Goal: Task Accomplishment & Management: Complete application form

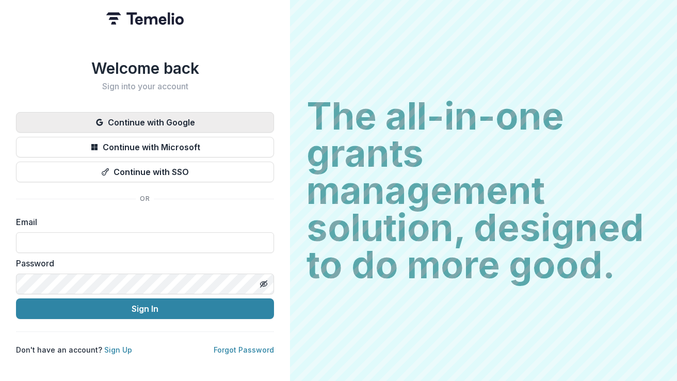
click at [206, 118] on button "Continue with Google" at bounding box center [145, 122] width 258 height 21
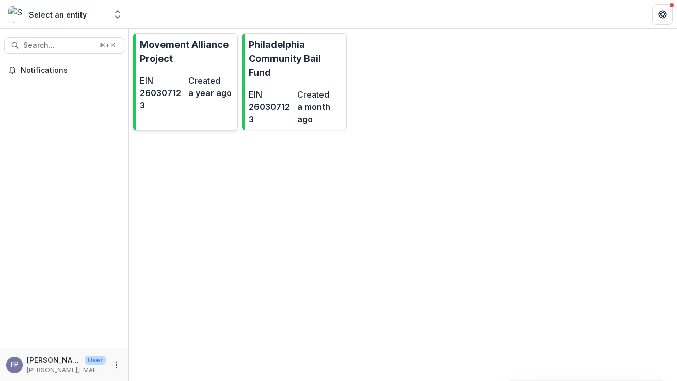
click at [217, 111] on link "Movement Alliance Project EIN [US_EMPLOYER_IDENTIFICATION_NUMBER] Created a yea…" at bounding box center [185, 81] width 105 height 97
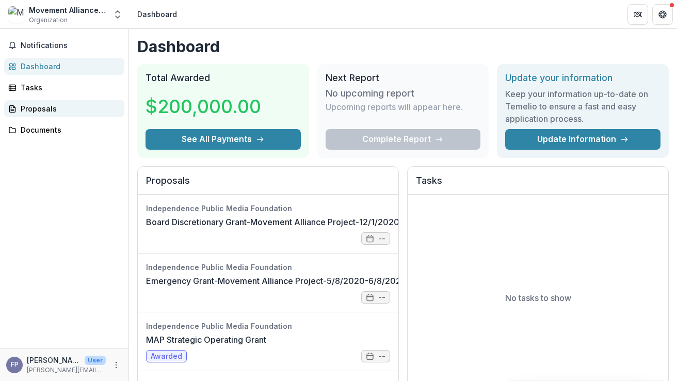
click at [37, 111] on div "Proposals" at bounding box center [68, 108] width 95 height 11
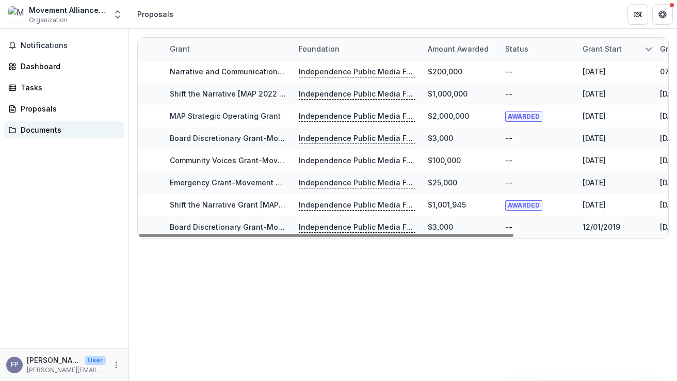
click at [50, 126] on div "Documents" at bounding box center [68, 129] width 95 height 11
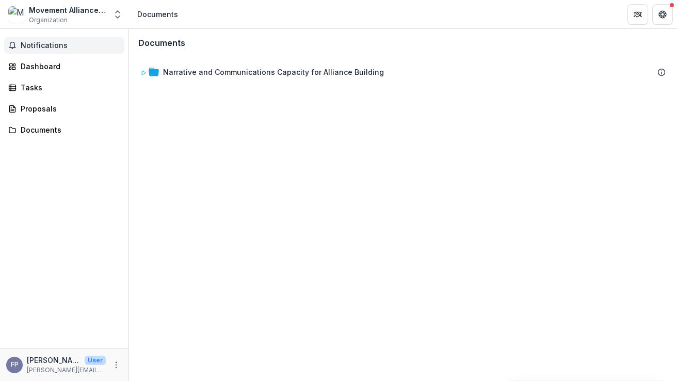
click at [46, 40] on button "Notifications" at bounding box center [64, 45] width 120 height 17
click at [120, 14] on icon "Open entity switcher" at bounding box center [117, 14] width 10 height 10
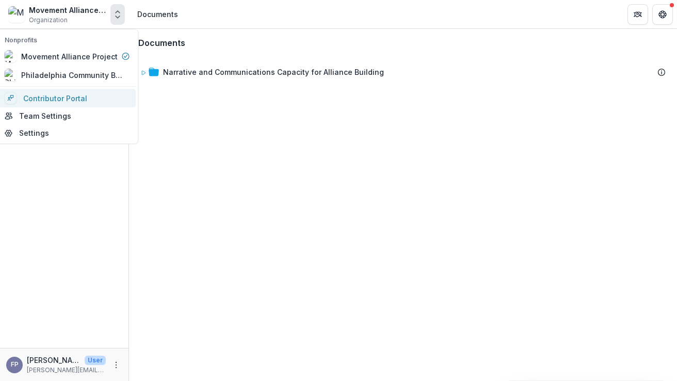
click at [70, 95] on link "Contributor Portal" at bounding box center [67, 98] width 138 height 19
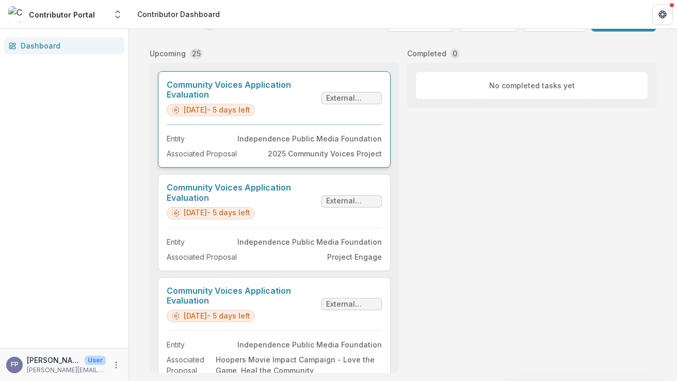
click at [294, 100] on link "Community Voices Application Evaluation" at bounding box center [242, 90] width 151 height 20
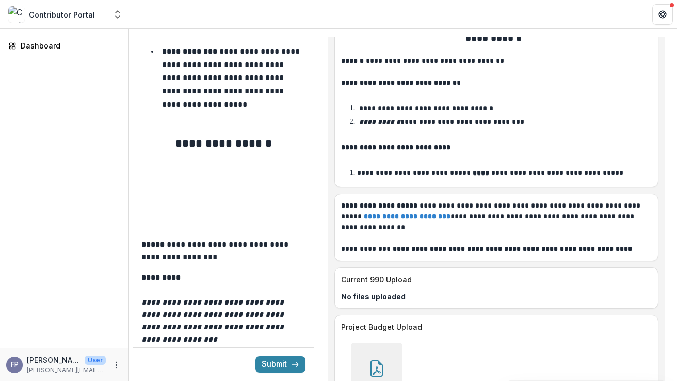
scroll to position [21, 0]
click at [385, 343] on div at bounding box center [377, 369] width 52 height 52
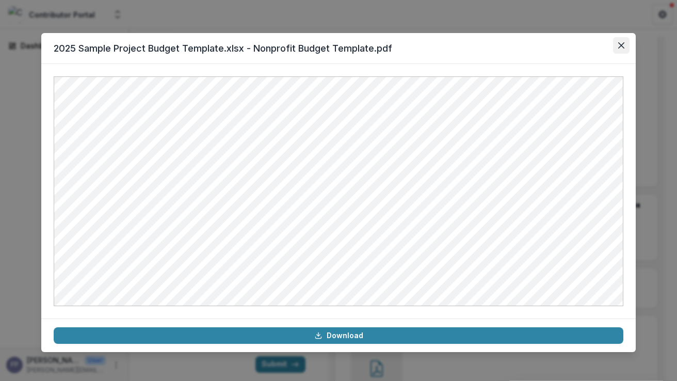
click at [619, 46] on icon "Close" at bounding box center [621, 45] width 6 height 6
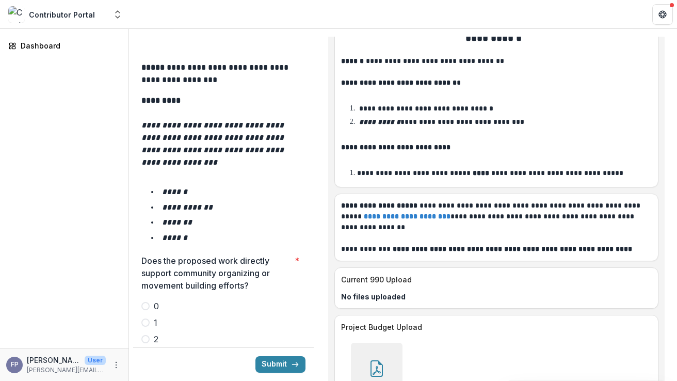
scroll to position [1686, 0]
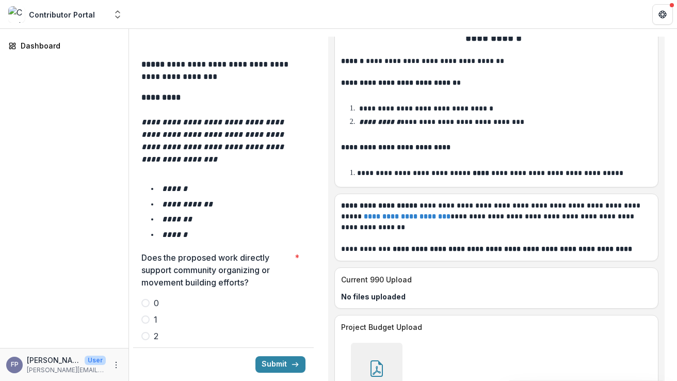
click at [147, 315] on span at bounding box center [145, 319] width 8 height 8
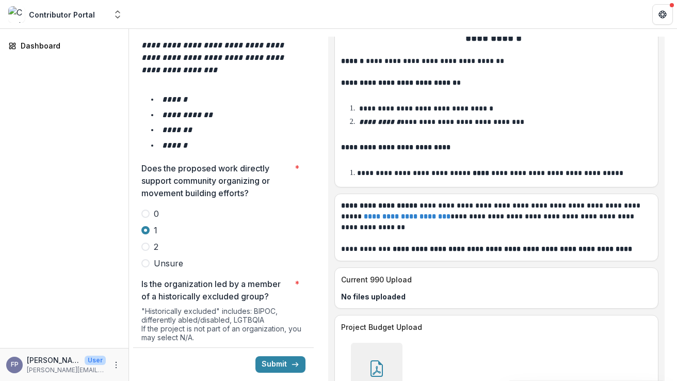
scroll to position [1781, 0]
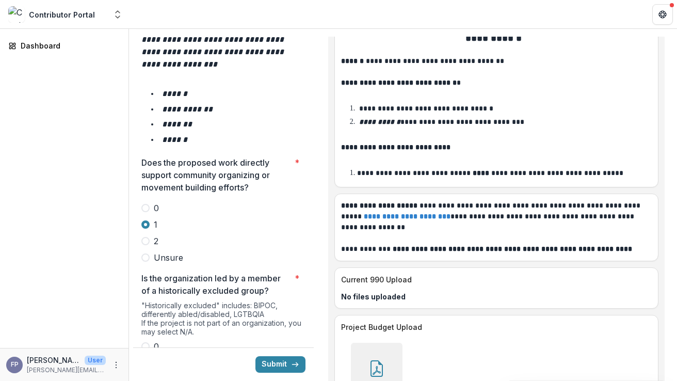
click at [148, 375] on span at bounding box center [145, 379] width 8 height 8
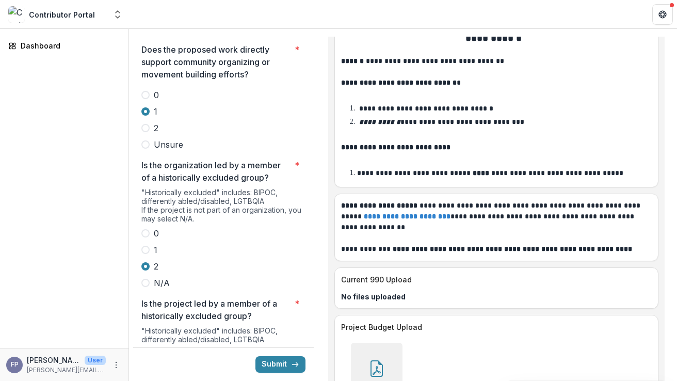
scroll to position [1895, 0]
click at [146, 380] on span at bounding box center [145, 386] width 8 height 8
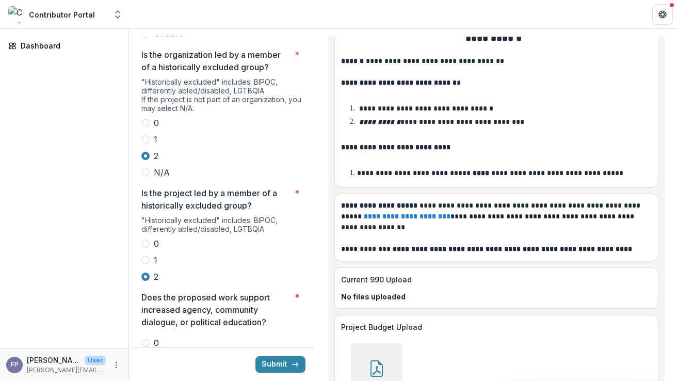
scroll to position [2007, 0]
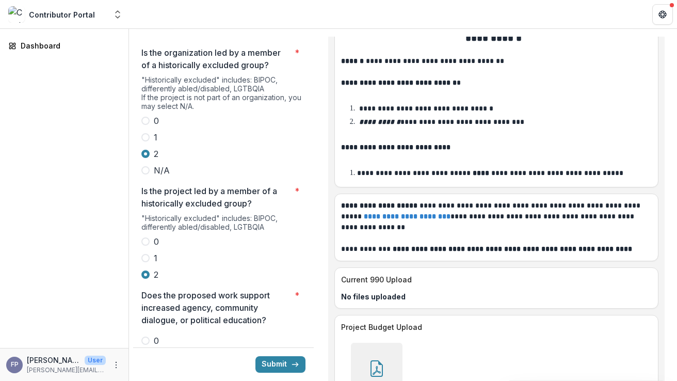
click at [147, 353] on span at bounding box center [145, 357] width 8 height 8
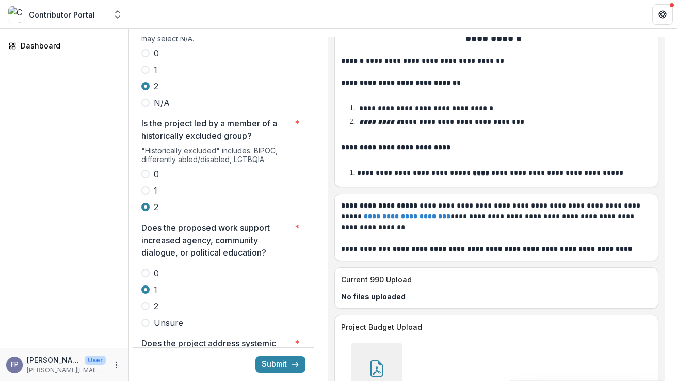
scroll to position [2115, 0]
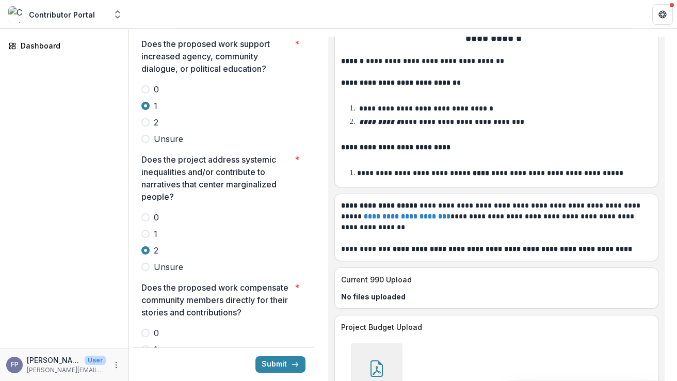
scroll to position [2268, 0]
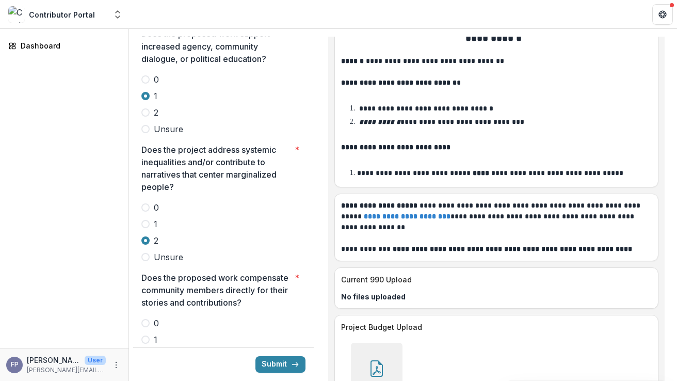
click at [147, 350] on label "2" at bounding box center [223, 356] width 164 height 12
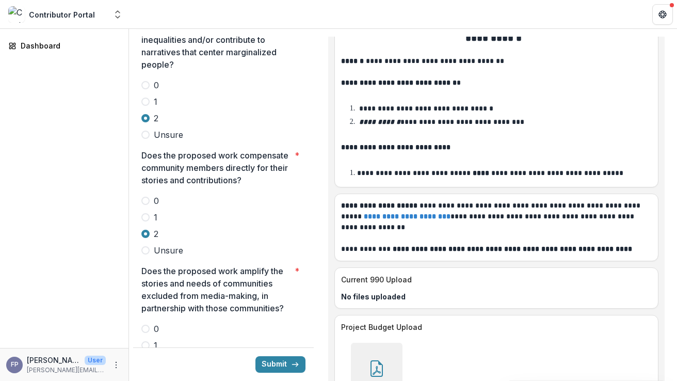
scroll to position [2393, 0]
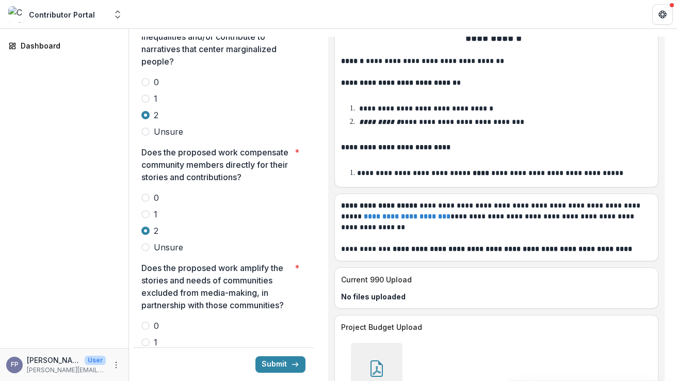
click at [145, 354] on span at bounding box center [145, 358] width 8 height 8
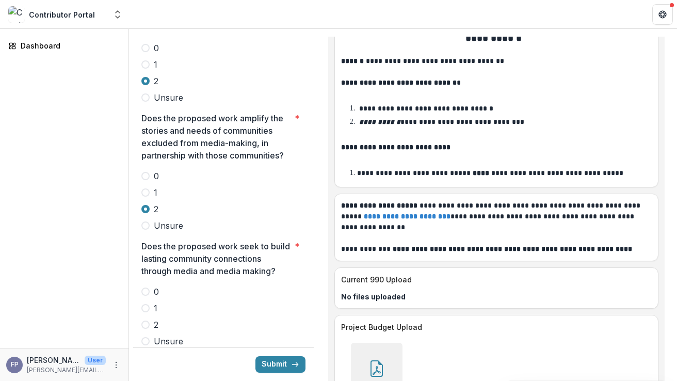
scroll to position [2545, 0]
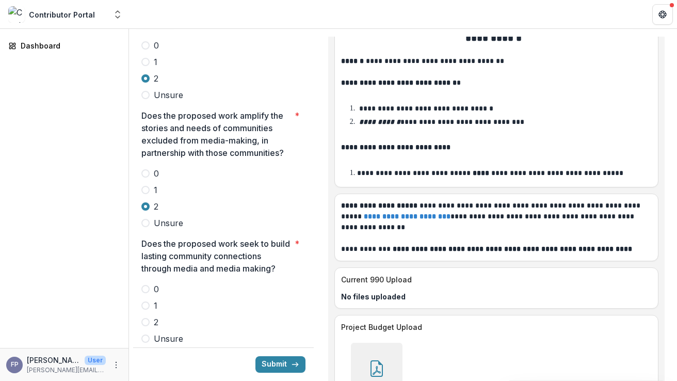
click at [146, 301] on span at bounding box center [145, 305] width 8 height 8
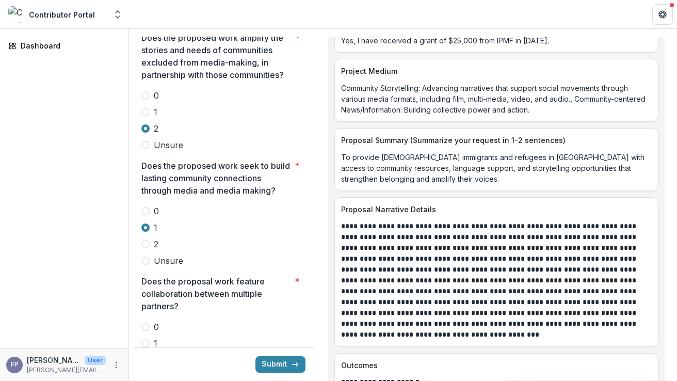
scroll to position [5032, 0]
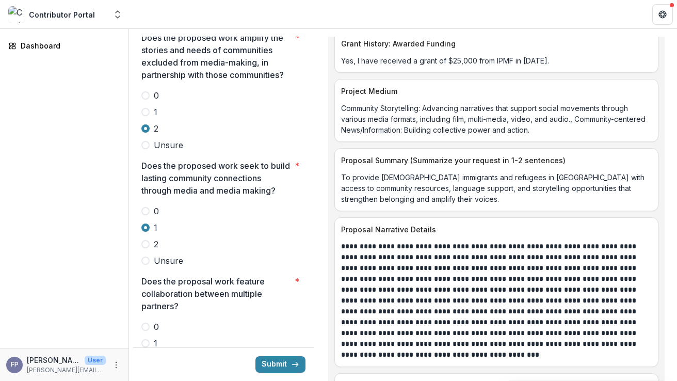
click at [148, 339] on span at bounding box center [145, 343] width 8 height 8
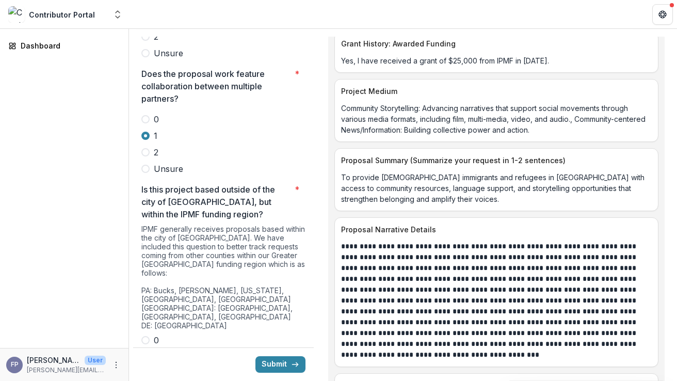
scroll to position [2836, 0]
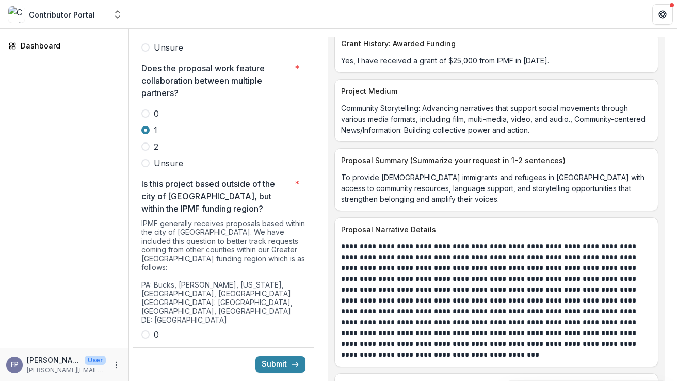
click at [146, 330] on span at bounding box center [145, 334] width 8 height 8
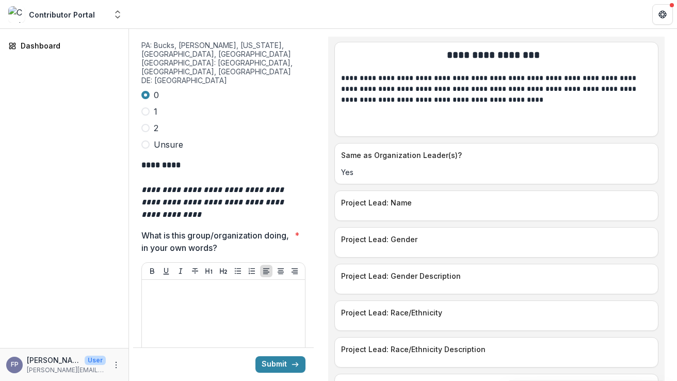
scroll to position [3086, 0]
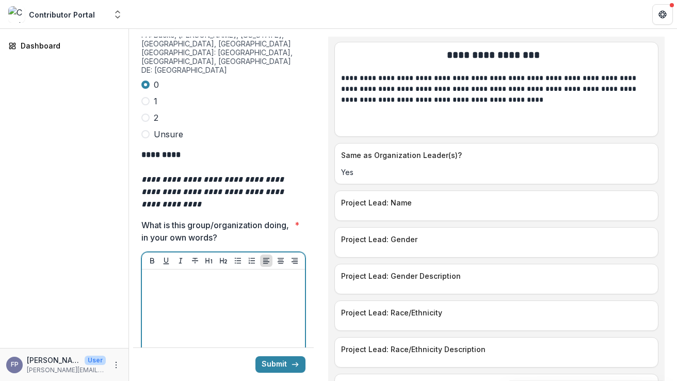
click at [258, 273] on div at bounding box center [223, 350] width 155 height 155
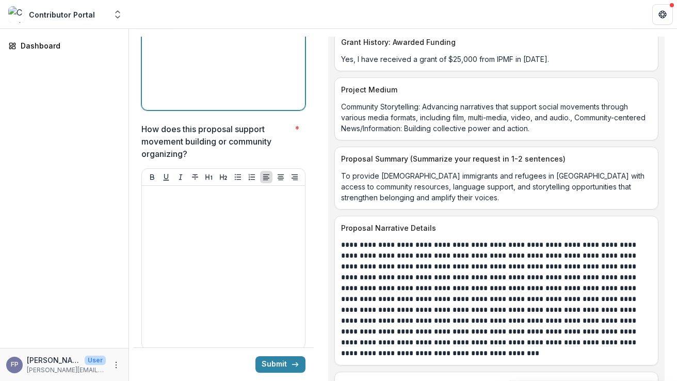
scroll to position [3411, 0]
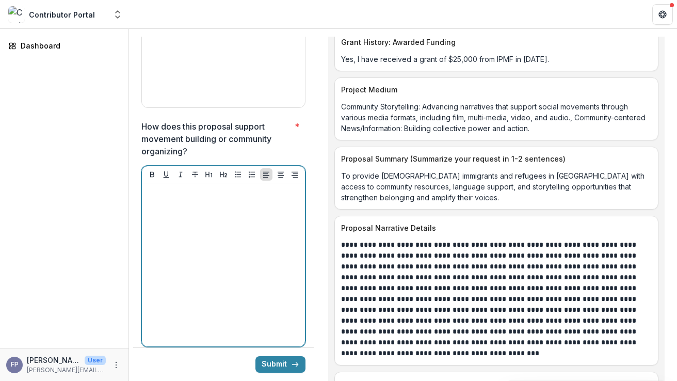
click at [215, 187] on div at bounding box center [223, 264] width 155 height 155
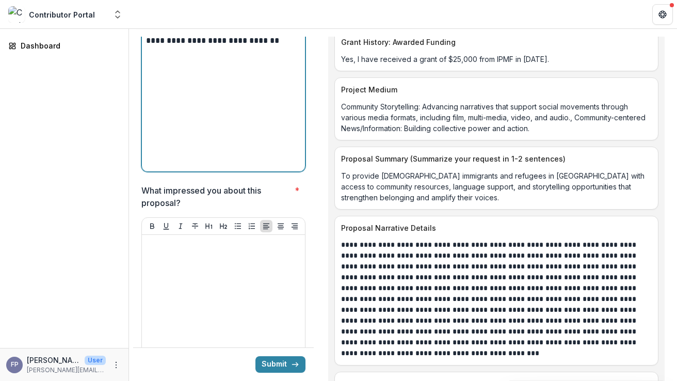
scroll to position [3605, 0]
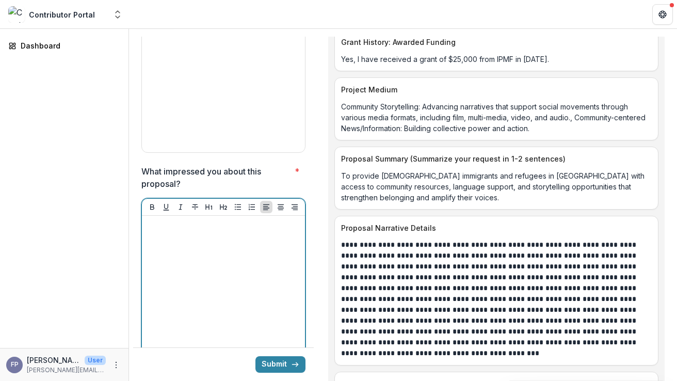
click at [234, 220] on div at bounding box center [223, 297] width 155 height 155
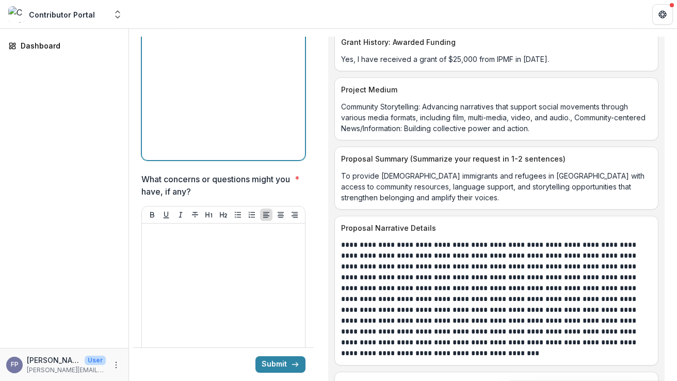
scroll to position [3827, 0]
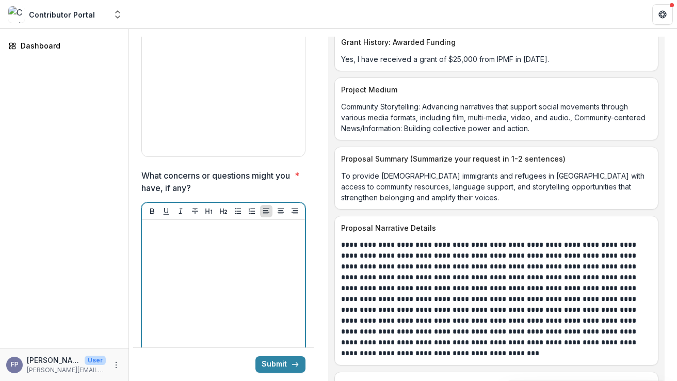
click at [201, 224] on div at bounding box center [223, 301] width 155 height 155
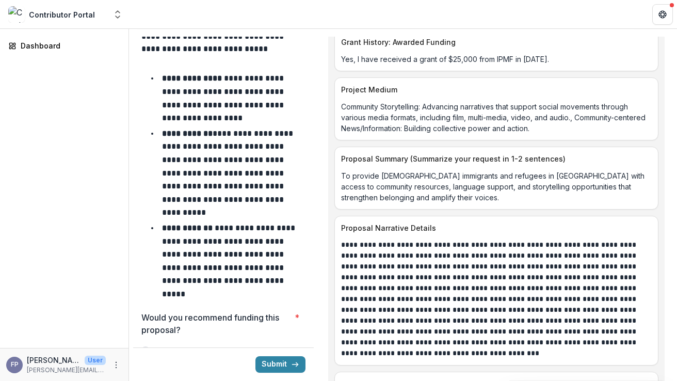
scroll to position [4332, 0]
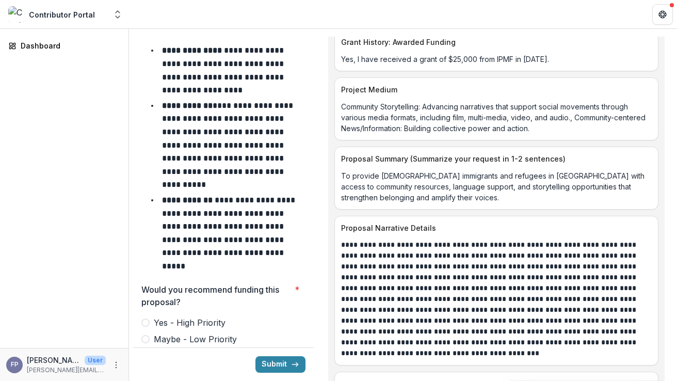
click at [147, 335] on span at bounding box center [145, 339] width 8 height 8
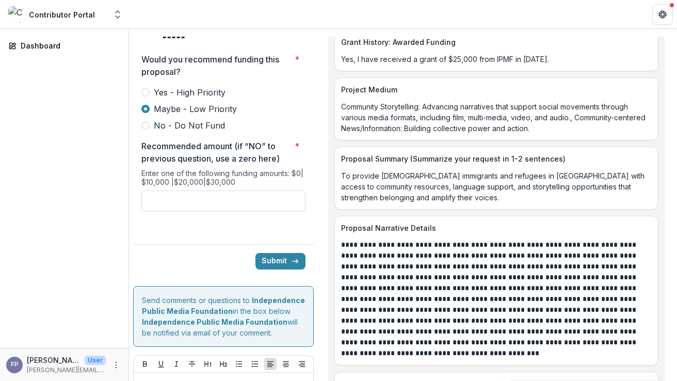
scroll to position [4561, 0]
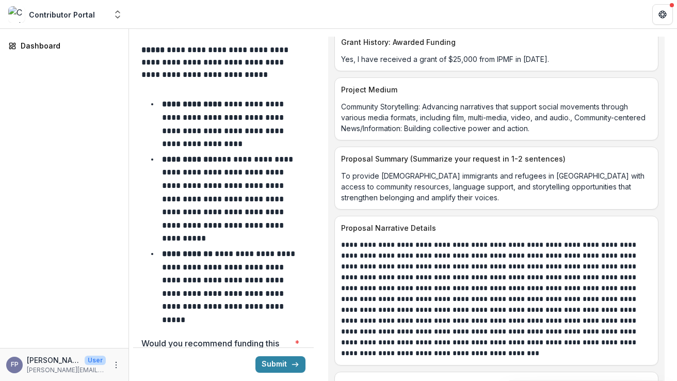
scroll to position [4292, 0]
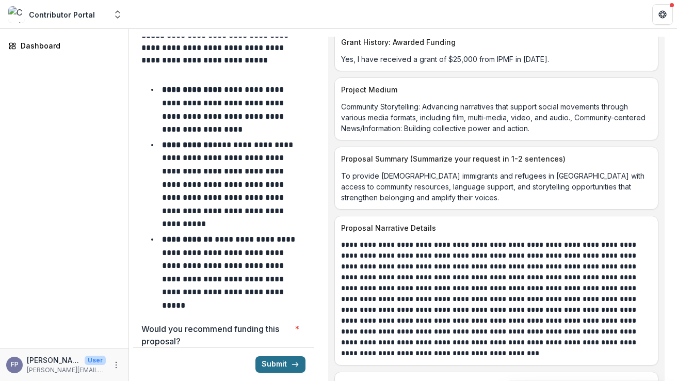
click at [274, 361] on button "Submit" at bounding box center [280, 364] width 50 height 17
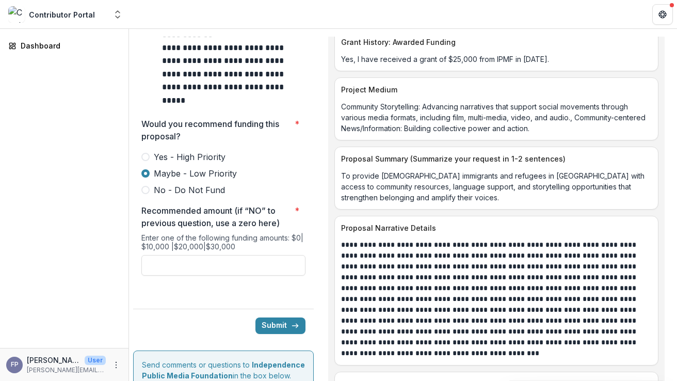
scroll to position [4497, 0]
type input "*******"
click at [273, 318] on button "Submit" at bounding box center [280, 326] width 50 height 17
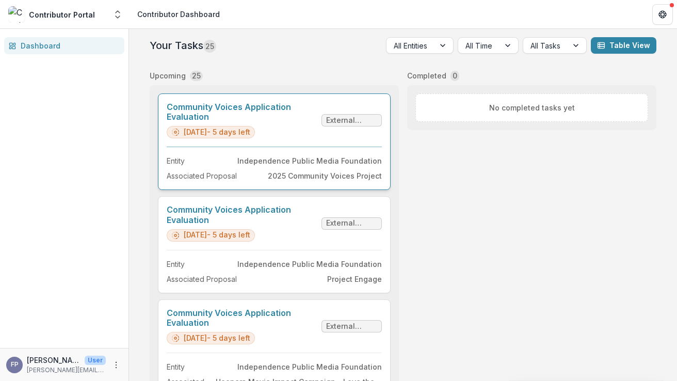
click at [282, 115] on link "Community Voices Application Evaluation" at bounding box center [242, 112] width 151 height 20
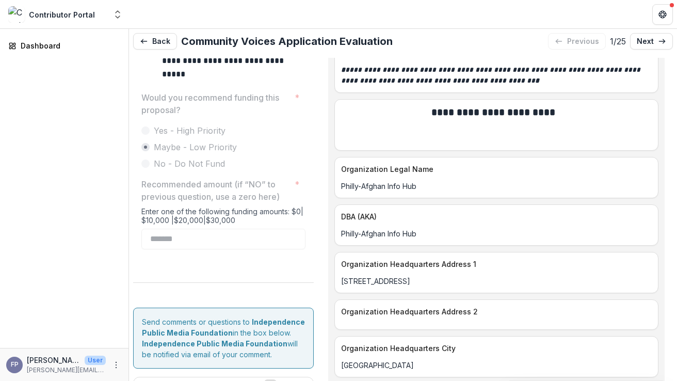
scroll to position [4088, 0]
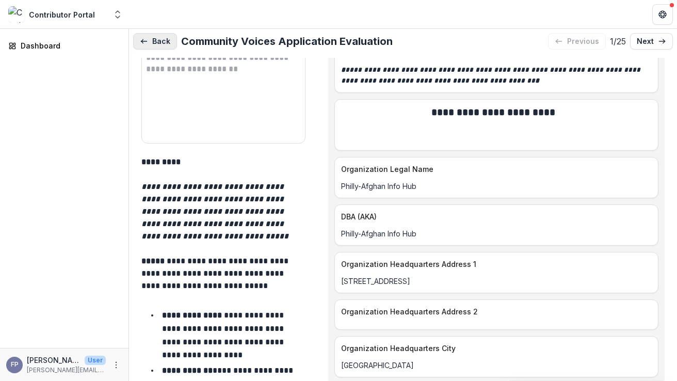
click at [159, 41] on button "Back" at bounding box center [155, 41] width 44 height 17
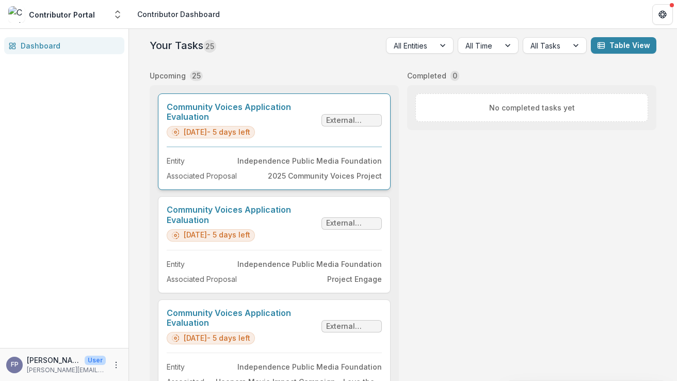
click at [289, 119] on link "Community Voices Application Evaluation" at bounding box center [242, 112] width 151 height 20
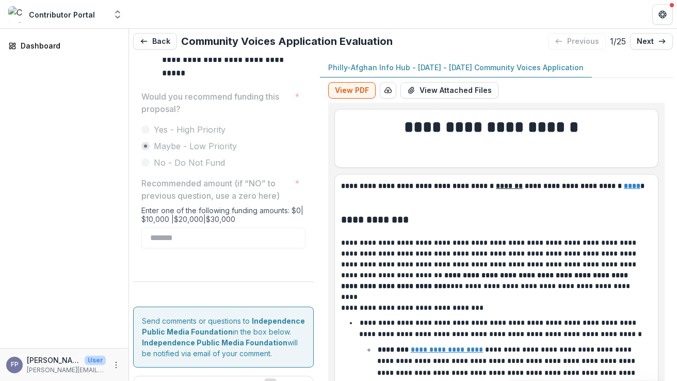
scroll to position [4545, 0]
click at [654, 37] on link "next" at bounding box center [651, 41] width 43 height 17
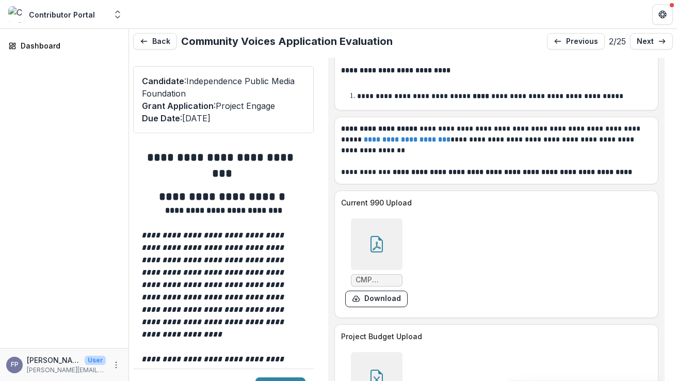
scroll to position [6939, 0]
click at [380, 370] on icon at bounding box center [376, 378] width 17 height 17
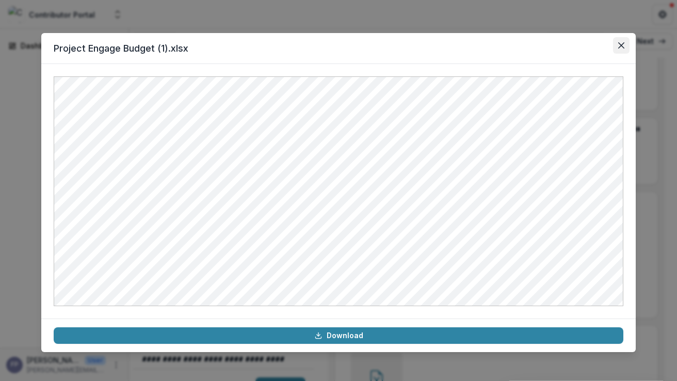
click at [621, 44] on icon "Close" at bounding box center [621, 45] width 6 height 6
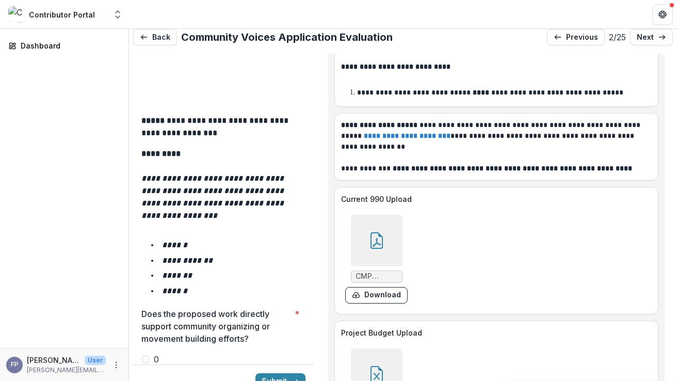
scroll to position [1693, 0]
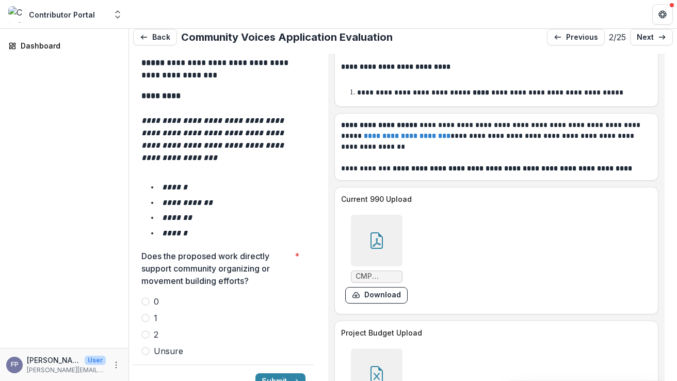
click at [148, 330] on span at bounding box center [145, 334] width 8 height 8
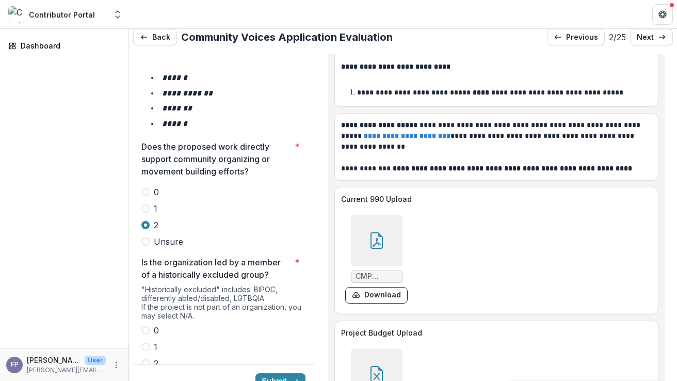
scroll to position [1810, 0]
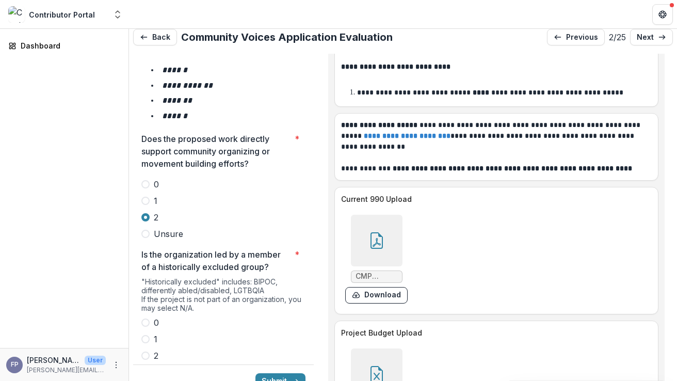
click at [147, 351] on span at bounding box center [145, 355] width 8 height 8
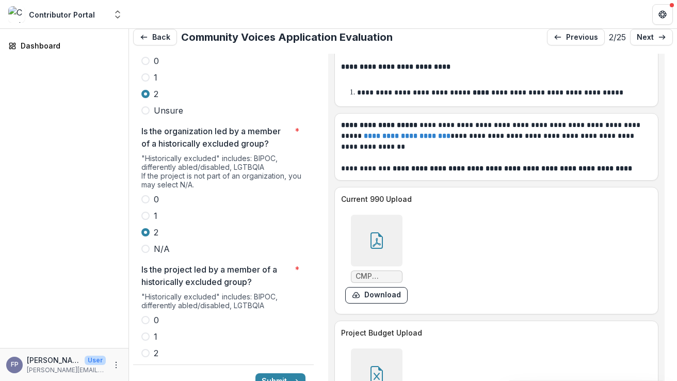
scroll to position [1940, 0]
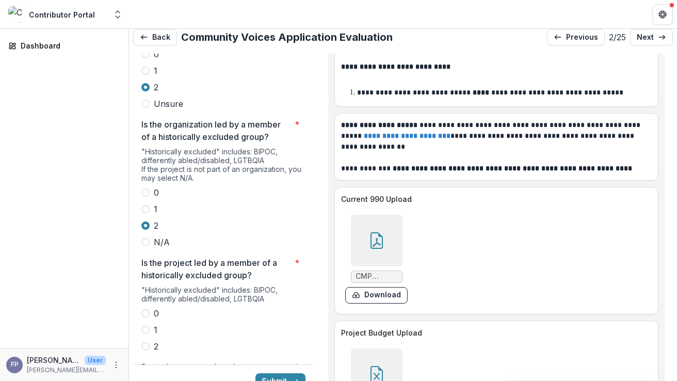
click at [145, 342] on span at bounding box center [145, 346] width 8 height 8
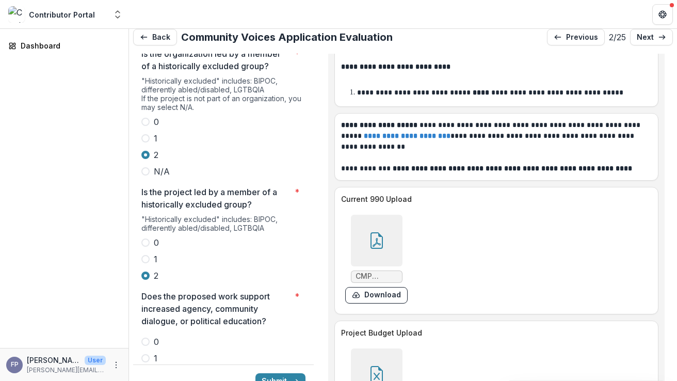
scroll to position [2040, 0]
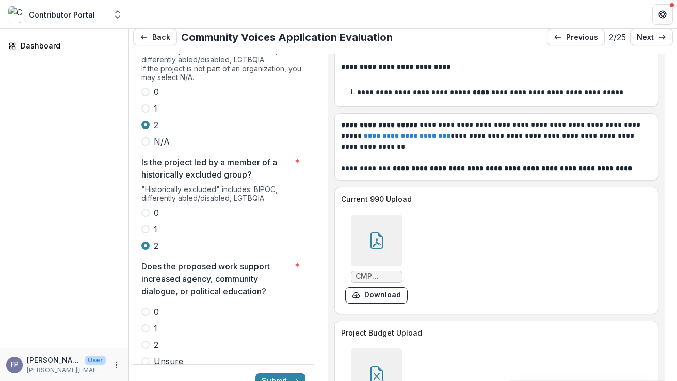
click at [147, 340] on span at bounding box center [145, 344] width 8 height 8
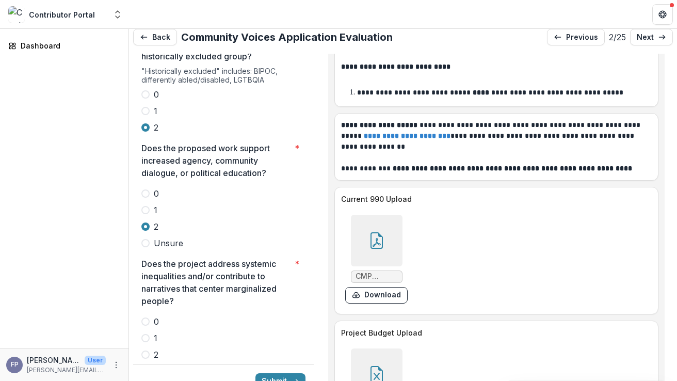
scroll to position [2159, 0]
click at [147, 349] on span at bounding box center [145, 353] width 8 height 8
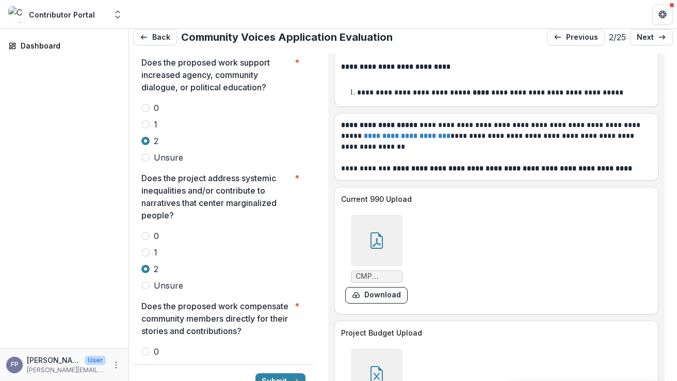
scroll to position [2266, 0]
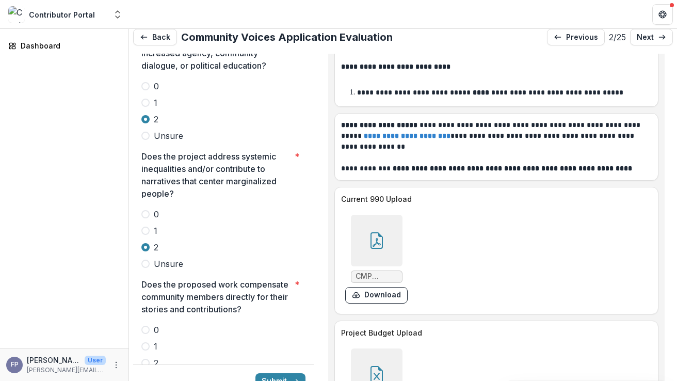
click at [145, 359] on span at bounding box center [145, 363] width 8 height 8
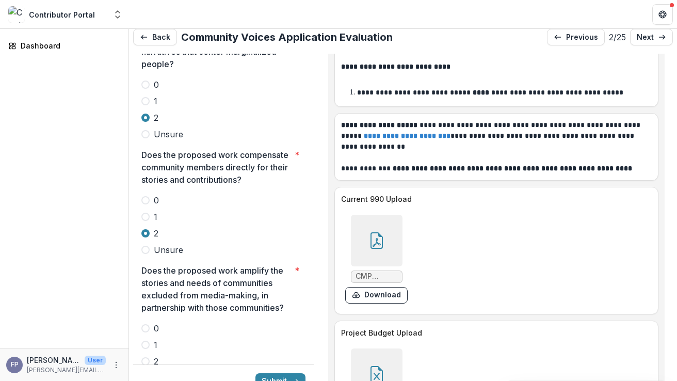
scroll to position [2398, 0]
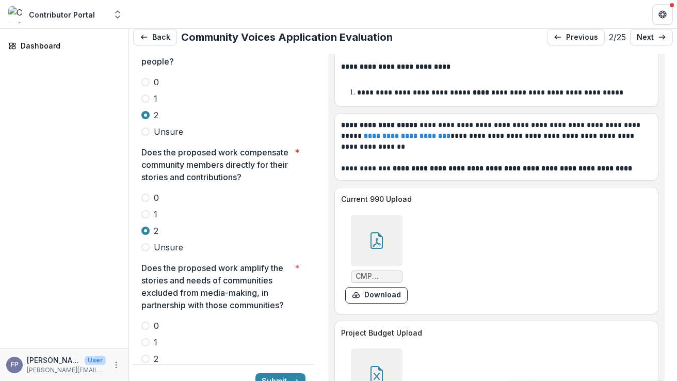
click at [147, 354] on span at bounding box center [145, 358] width 8 height 8
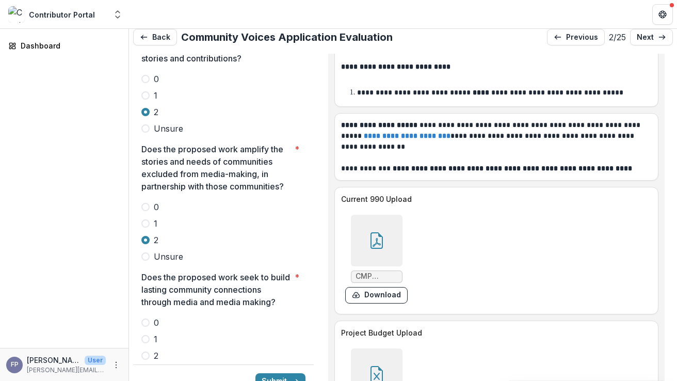
scroll to position [2523, 0]
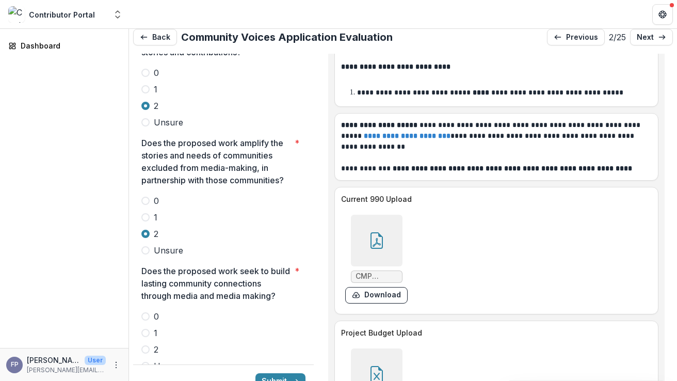
click at [146, 329] on span at bounding box center [145, 333] width 8 height 8
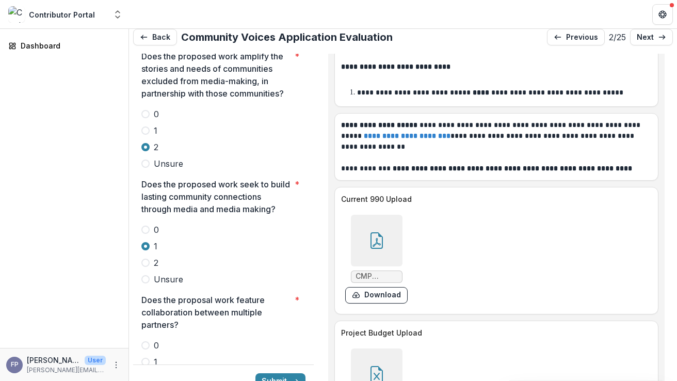
scroll to position [2622, 0]
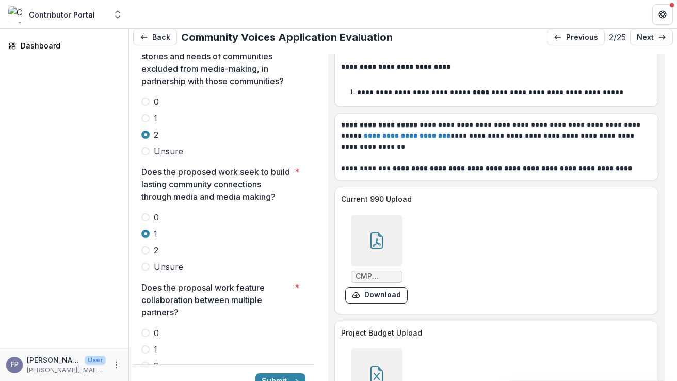
click at [147, 345] on span at bounding box center [145, 349] width 8 height 8
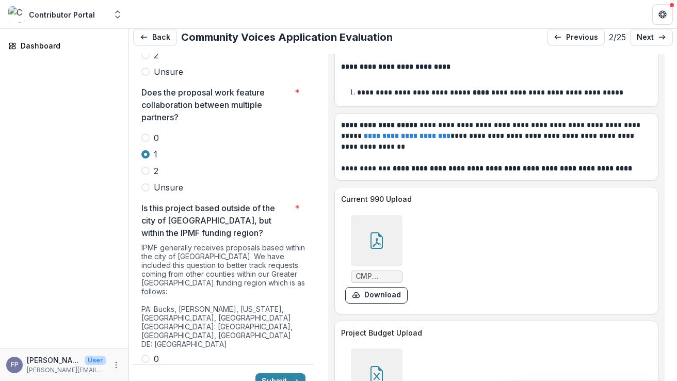
scroll to position [2833, 0]
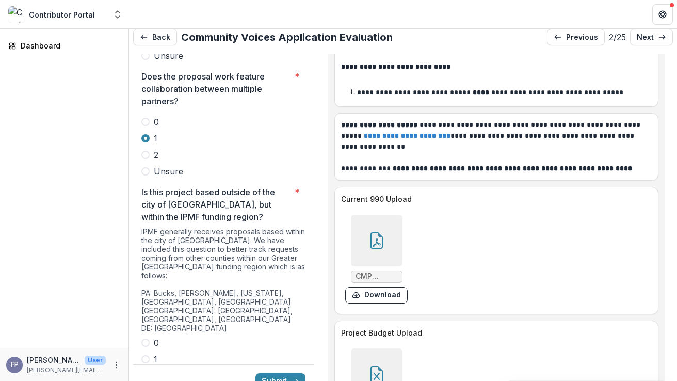
click at [142, 371] on span at bounding box center [145, 375] width 8 height 8
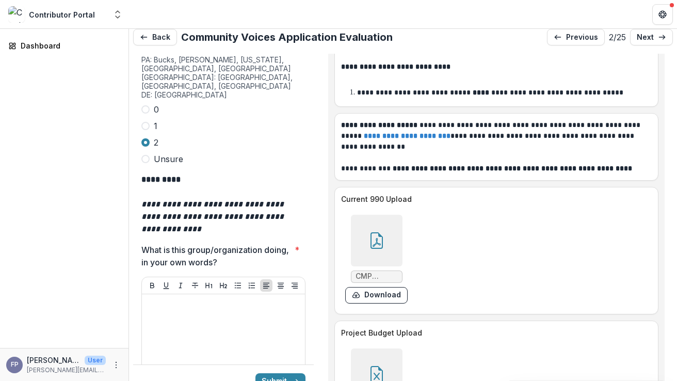
scroll to position [3097, 0]
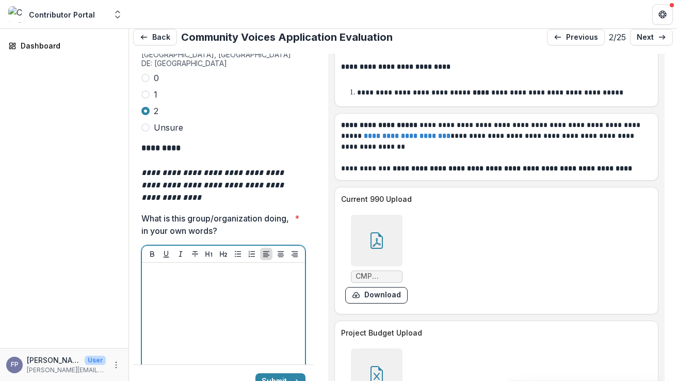
click at [239, 273] on div at bounding box center [223, 344] width 155 height 155
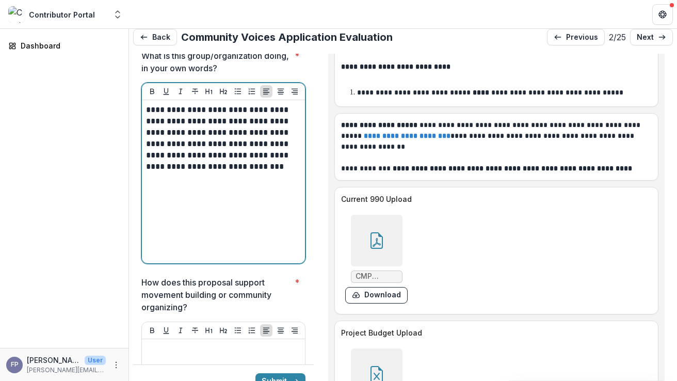
scroll to position [3272, 0]
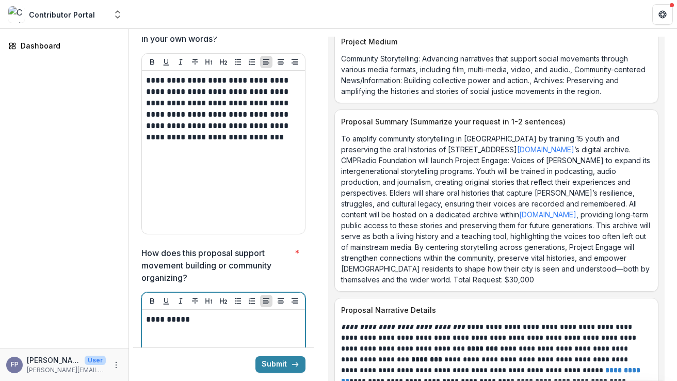
scroll to position [5060, 0]
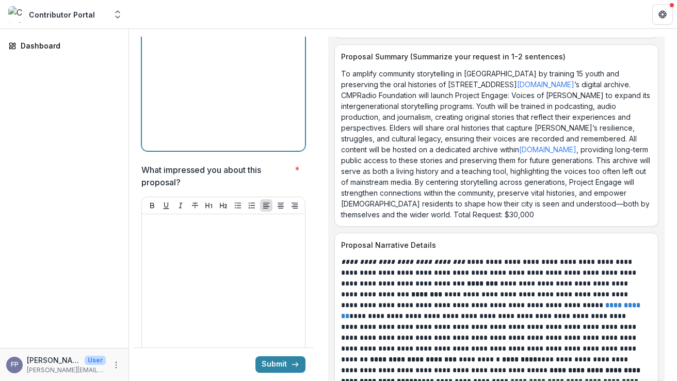
scroll to position [3596, 0]
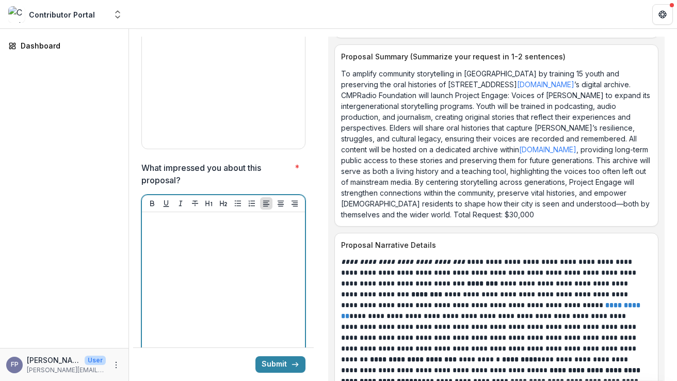
click at [206, 216] on div at bounding box center [223, 293] width 155 height 155
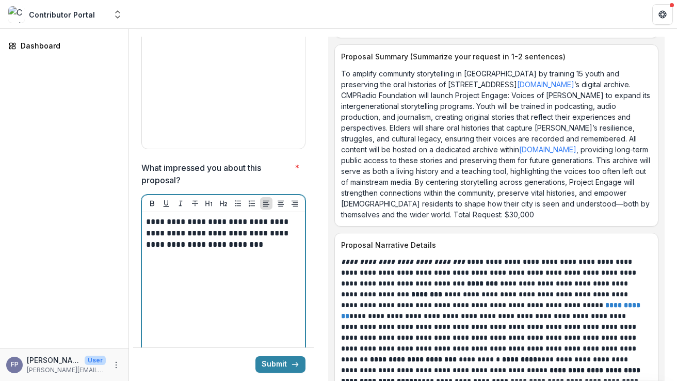
click at [192, 216] on p "**********" at bounding box center [222, 233] width 152 height 34
click at [279, 216] on p "**********" at bounding box center [222, 233] width 152 height 34
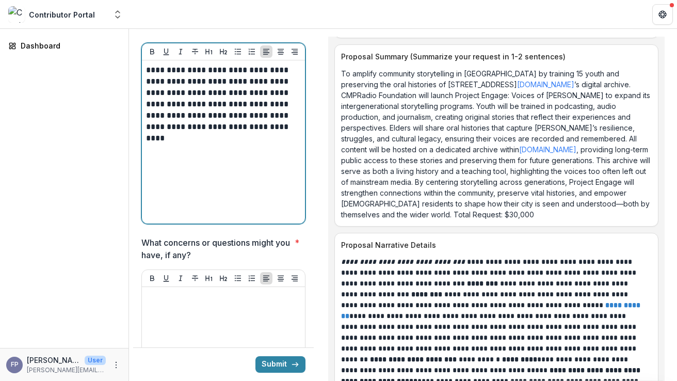
scroll to position [3760, 0]
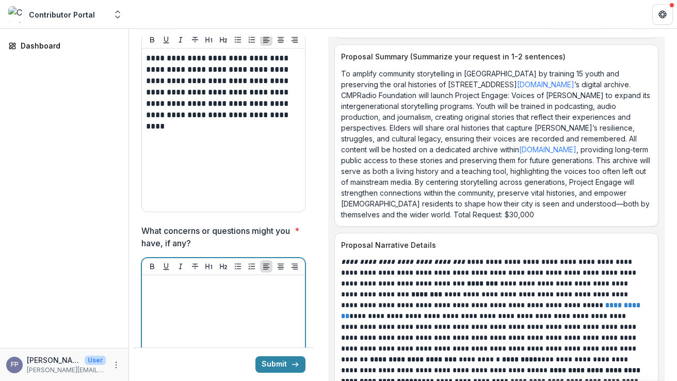
click at [259, 279] on div at bounding box center [223, 356] width 155 height 155
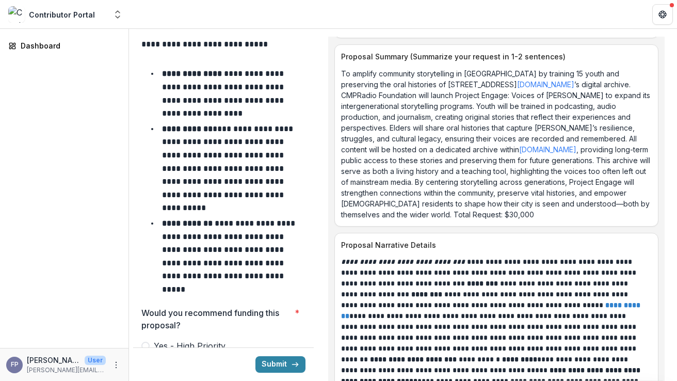
scroll to position [4307, 0]
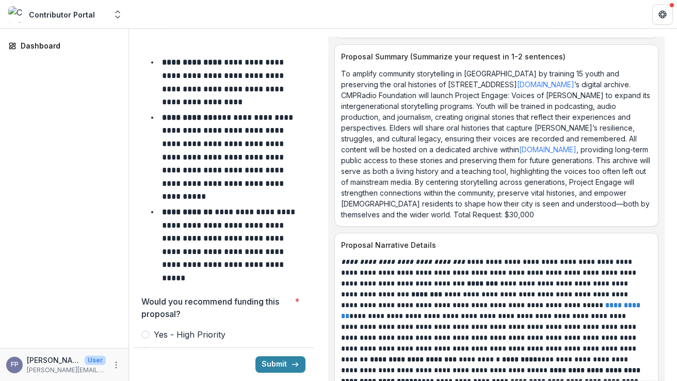
click at [149, 330] on span at bounding box center [145, 334] width 8 height 8
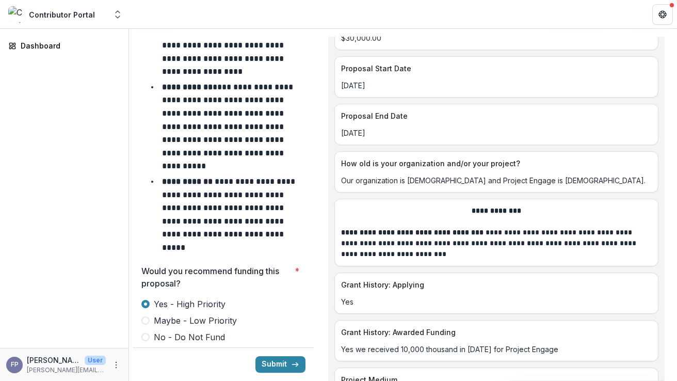
scroll to position [4340, 0]
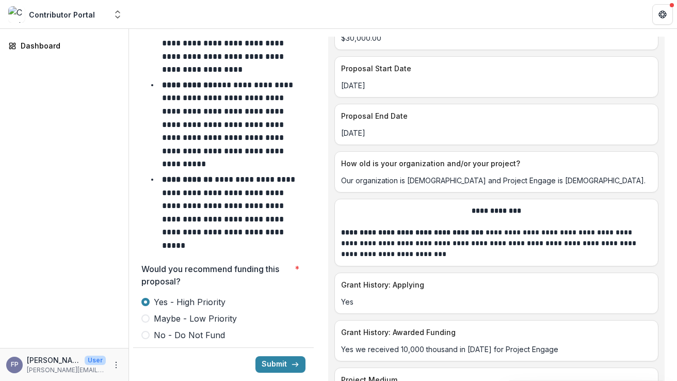
type input "*******"
click at [268, 361] on button "Submit" at bounding box center [280, 364] width 50 height 17
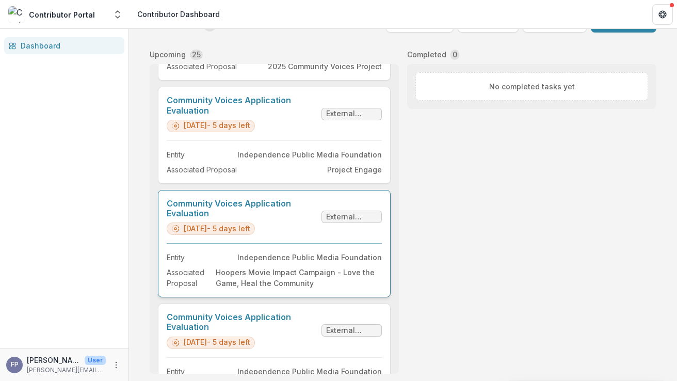
scroll to position [107, 0]
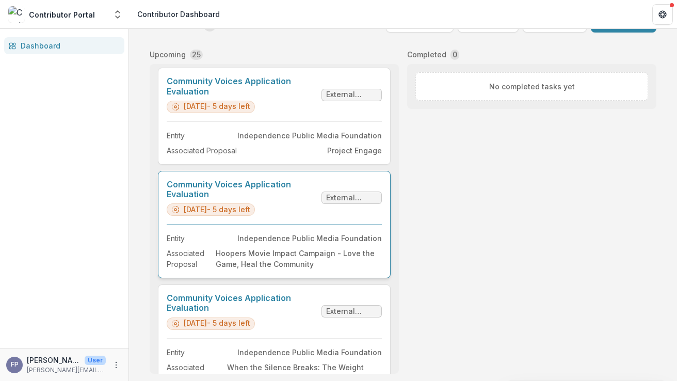
click at [297, 199] on link "Community Voices Application Evaluation" at bounding box center [242, 190] width 151 height 20
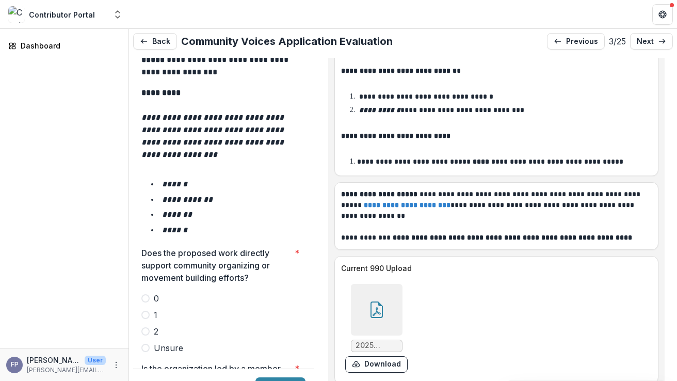
scroll to position [1745, 0]
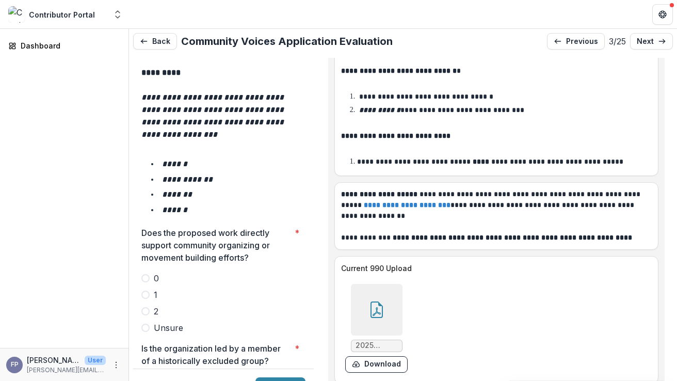
click at [147, 290] on span at bounding box center [145, 294] width 8 height 8
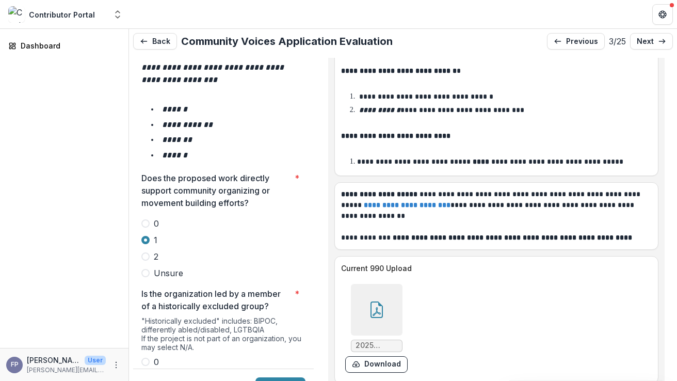
scroll to position [1801, 0]
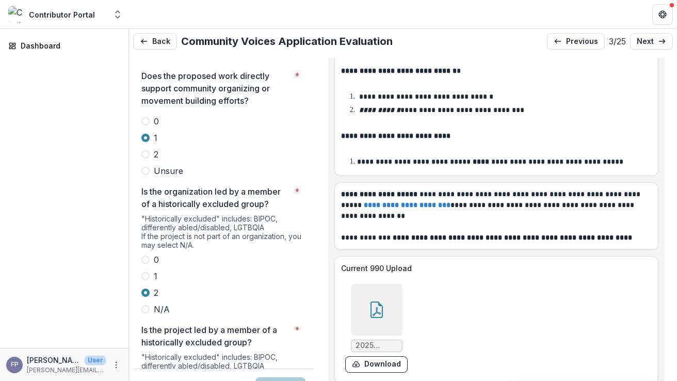
scroll to position [1946, 0]
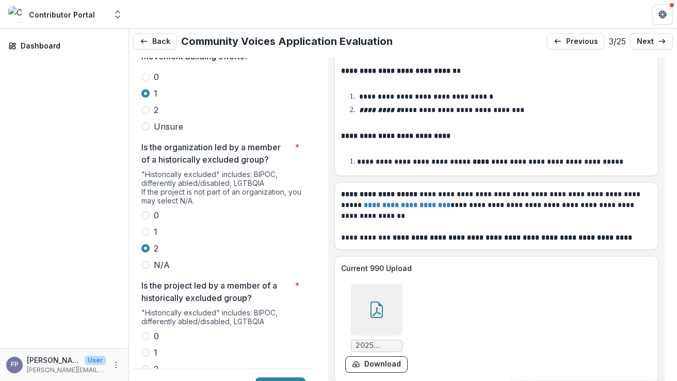
click at [146, 365] on span at bounding box center [145, 369] width 8 height 8
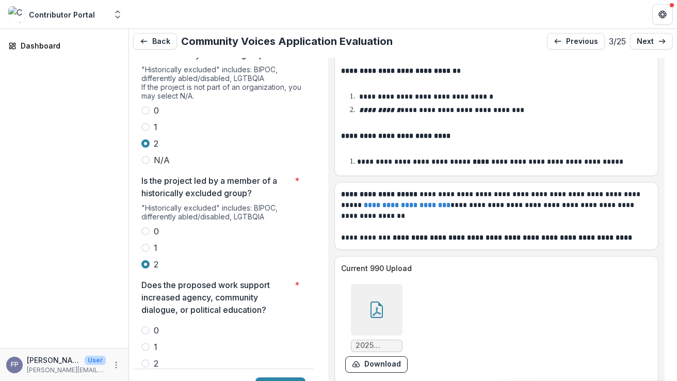
scroll to position [2061, 0]
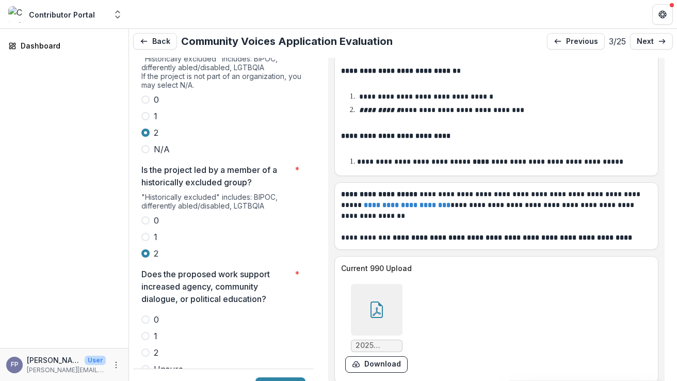
click at [150, 346] on label "2" at bounding box center [223, 352] width 164 height 12
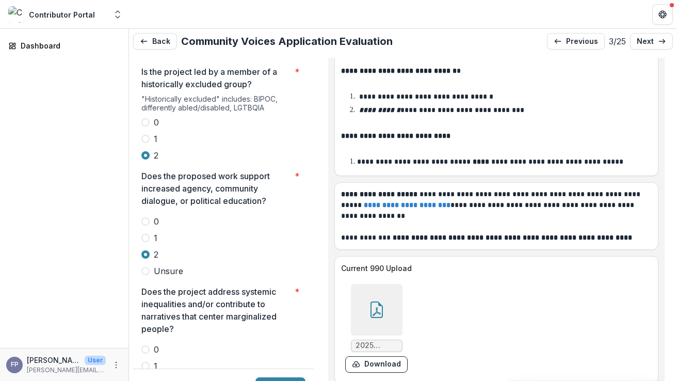
scroll to position [2161, 0]
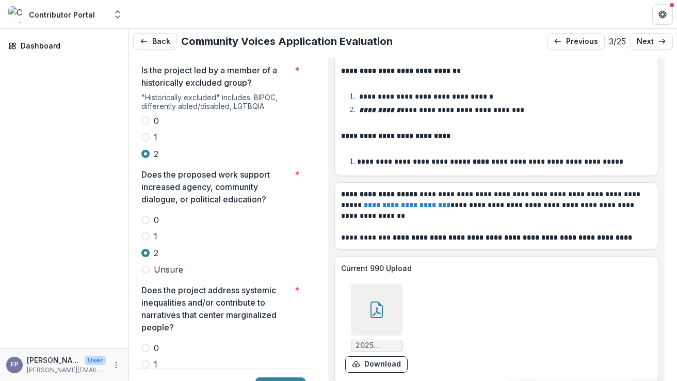
click at [148, 360] on span at bounding box center [145, 364] width 8 height 8
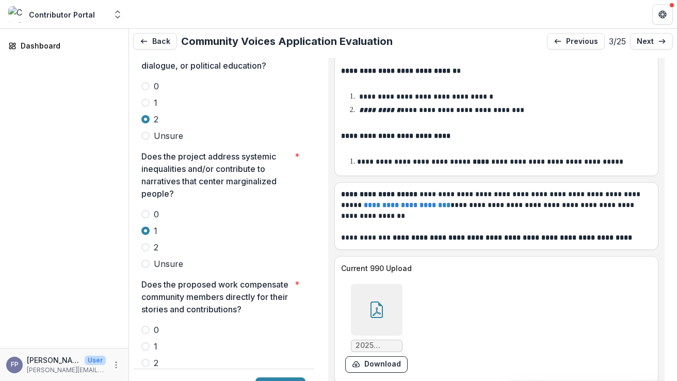
scroll to position [2296, 0]
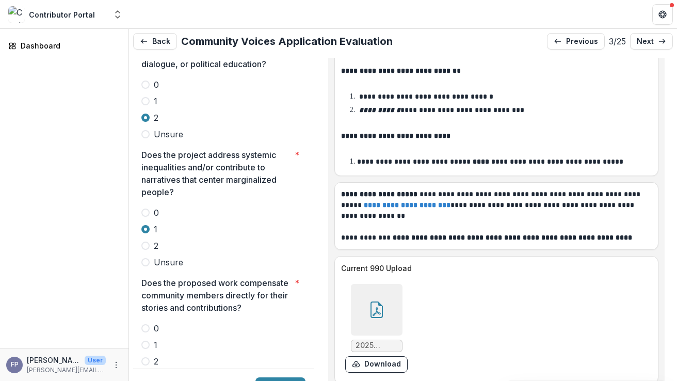
click at [148, 340] on span at bounding box center [145, 344] width 8 height 8
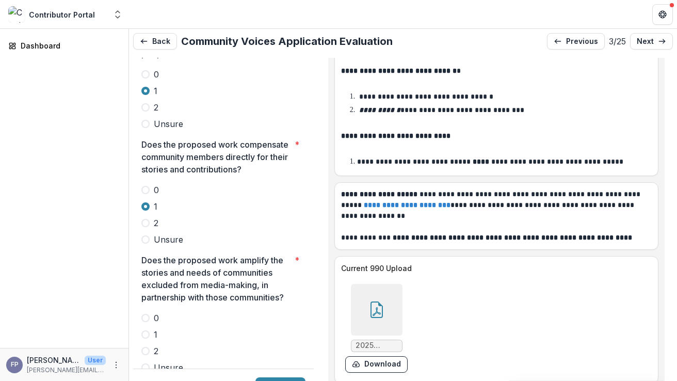
scroll to position [2442, 0]
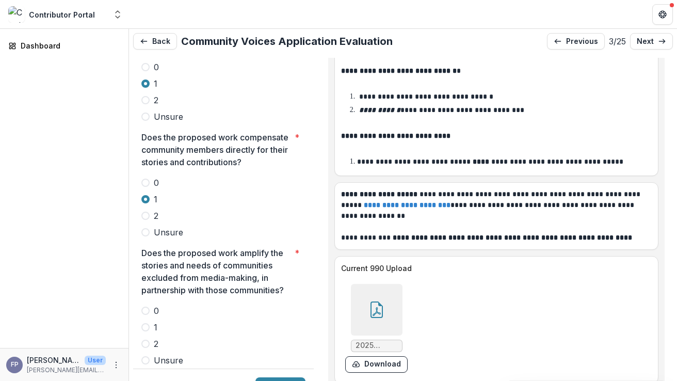
click at [148, 323] on span at bounding box center [145, 327] width 8 height 8
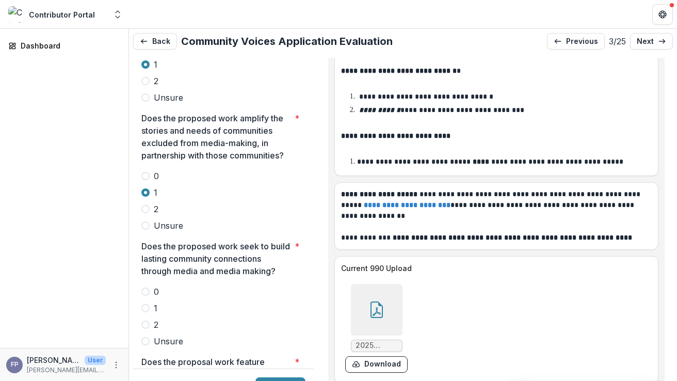
scroll to position [2580, 0]
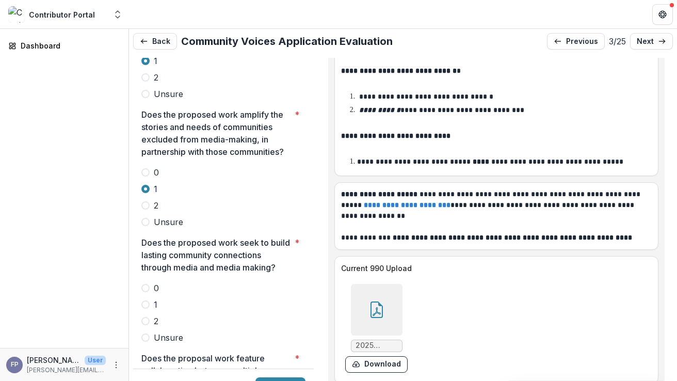
click at [148, 317] on span at bounding box center [145, 321] width 8 height 8
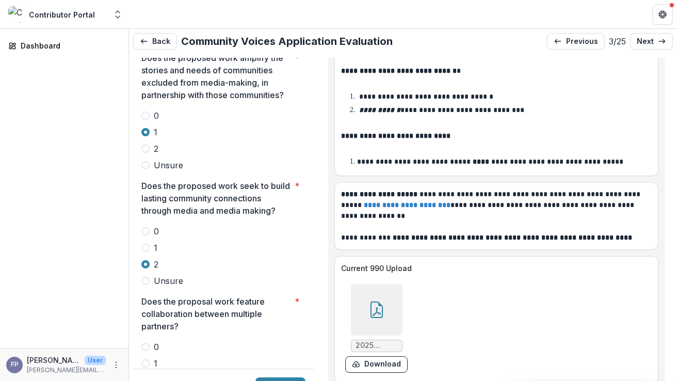
scroll to position [2667, 0]
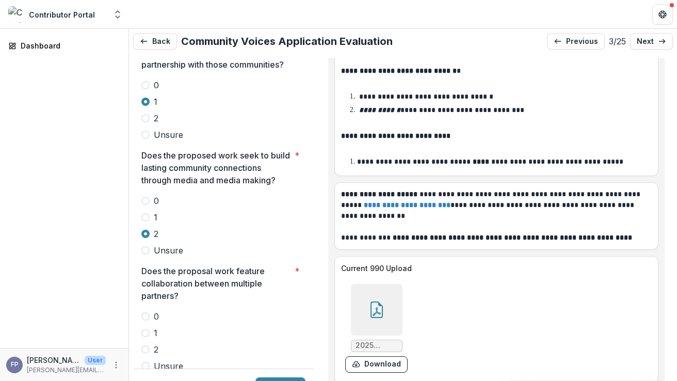
click at [147, 312] on span at bounding box center [145, 316] width 8 height 8
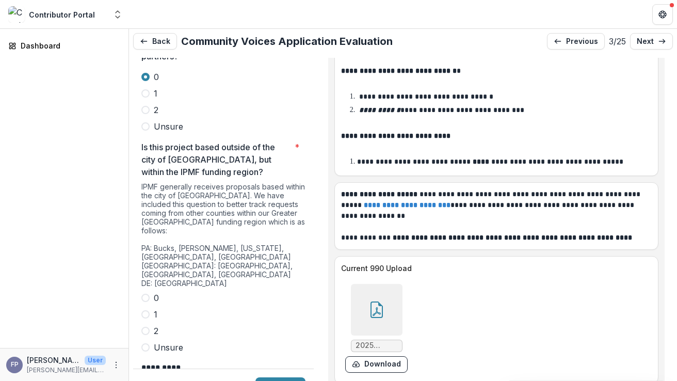
scroll to position [2917, 0]
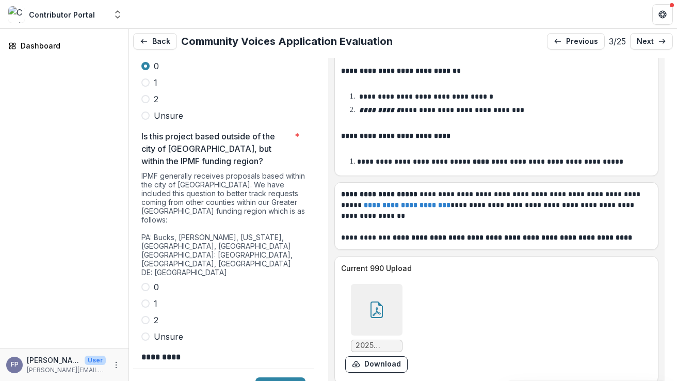
click at [148, 283] on span at bounding box center [145, 287] width 8 height 8
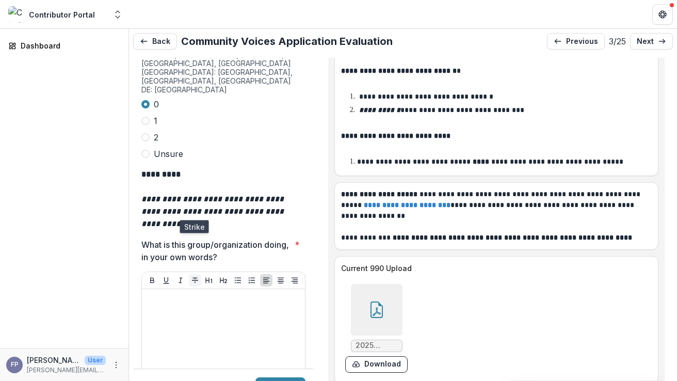
scroll to position [3101, 0]
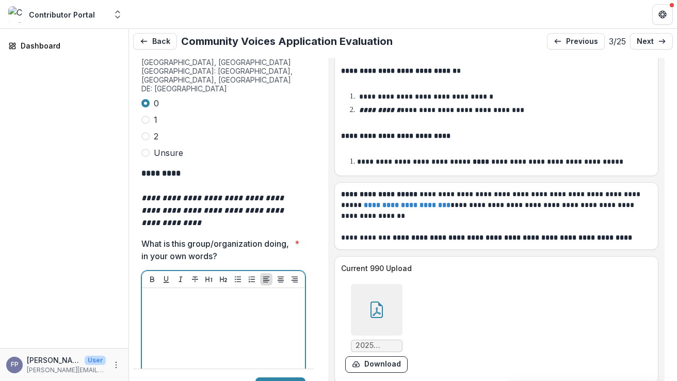
click at [193, 292] on div at bounding box center [223, 369] width 155 height 155
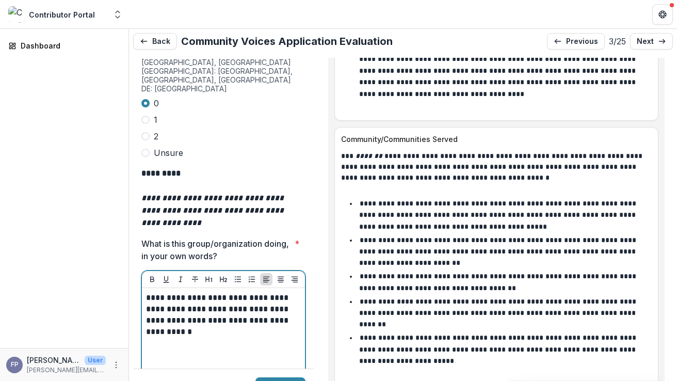
scroll to position [5613, 0]
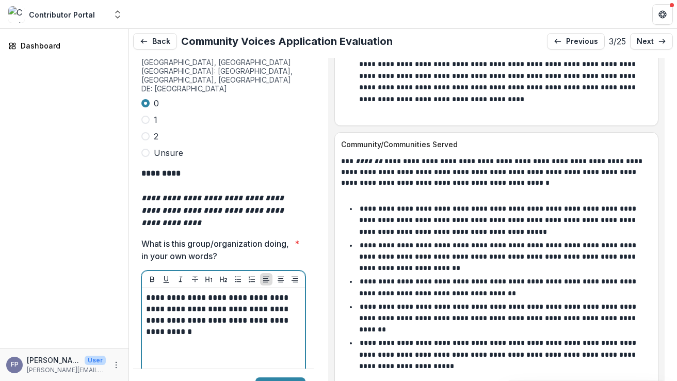
click at [223, 292] on div "**********" at bounding box center [223, 369] width 155 height 155
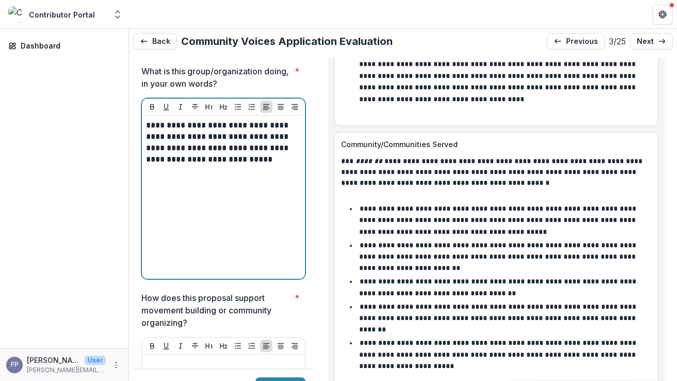
scroll to position [3365, 0]
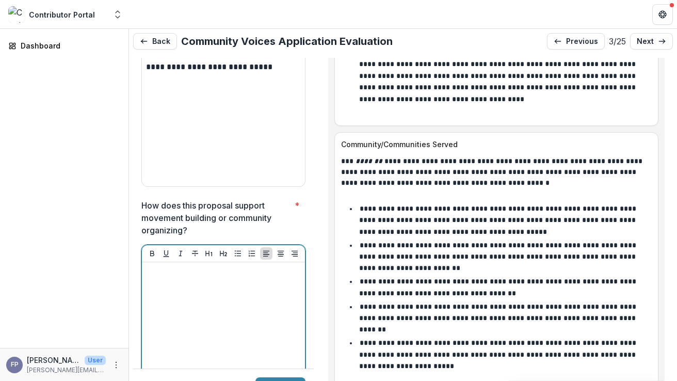
click at [207, 266] on div at bounding box center [223, 343] width 155 height 155
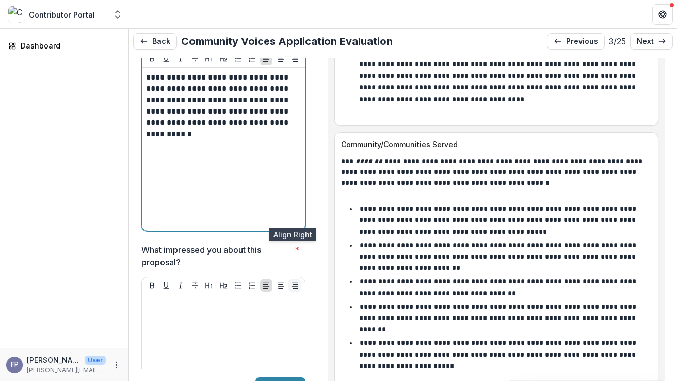
scroll to position [3563, 0]
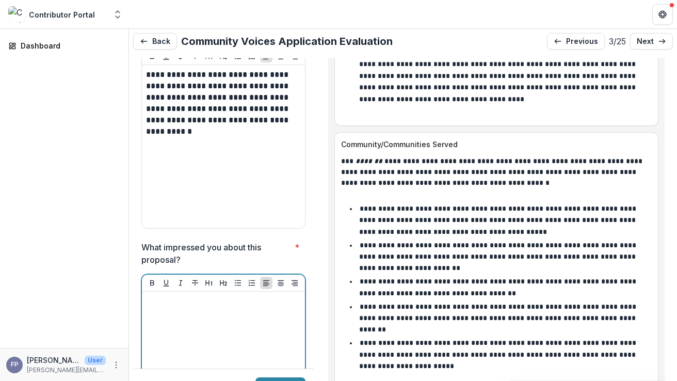
click at [217, 296] on div at bounding box center [223, 373] width 155 height 155
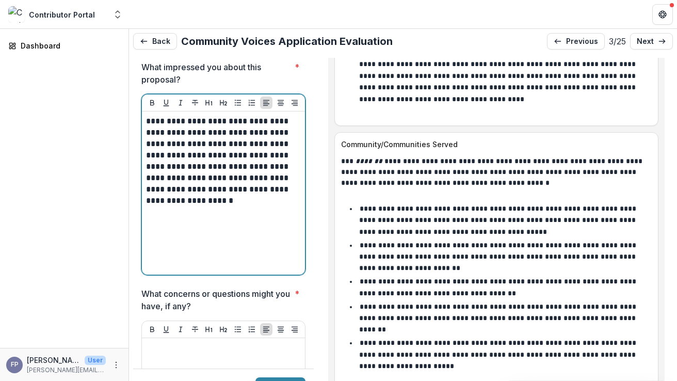
scroll to position [3770, 0]
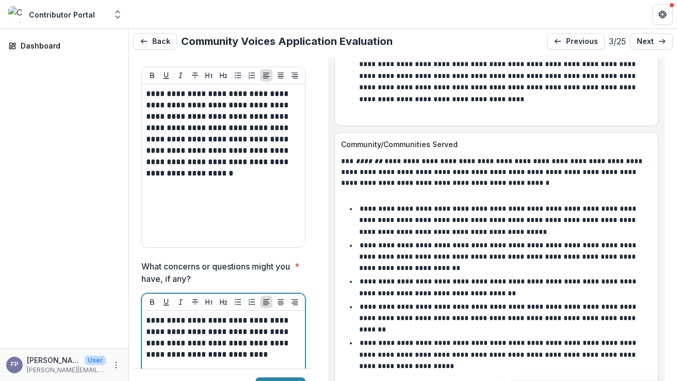
click at [242, 315] on p "**********" at bounding box center [222, 337] width 152 height 45
click at [235, 315] on p "**********" at bounding box center [222, 337] width 152 height 45
click at [247, 315] on p "**********" at bounding box center [222, 337] width 152 height 45
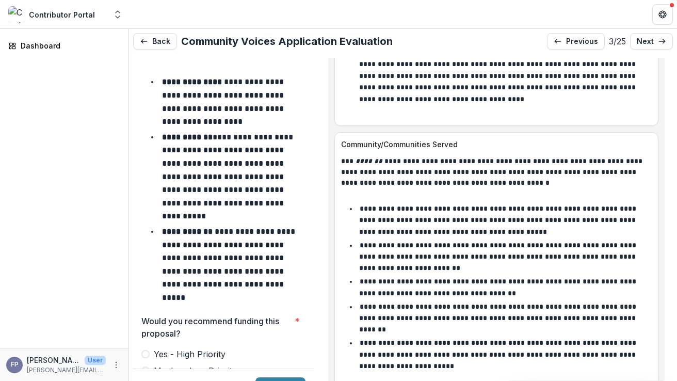
scroll to position [4389, 0]
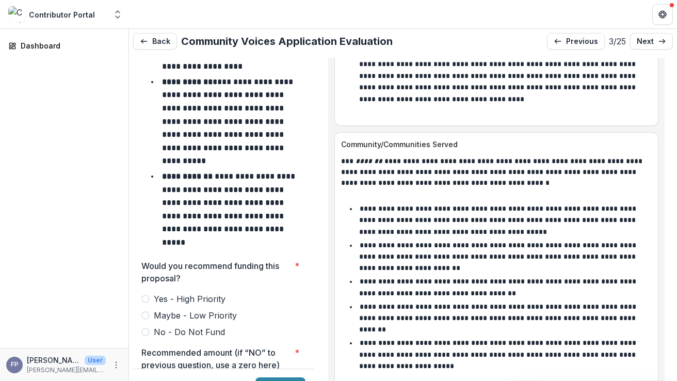
click at [146, 311] on span at bounding box center [145, 315] width 8 height 8
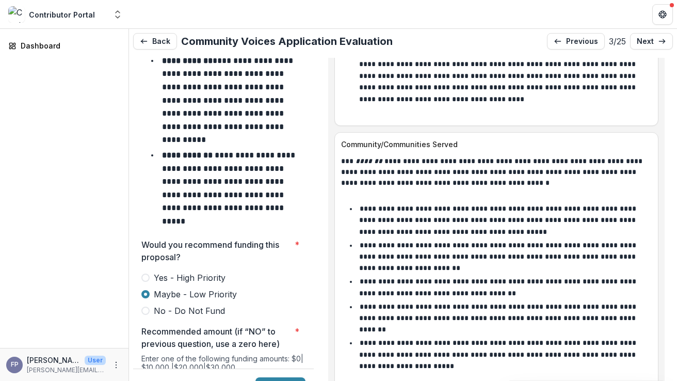
click at [247, 376] on input "Recommended amount (if “NO” to previous question, use a zero here) *" at bounding box center [223, 386] width 164 height 21
type input "*******"
click at [272, 377] on button "Submit" at bounding box center [280, 385] width 50 height 17
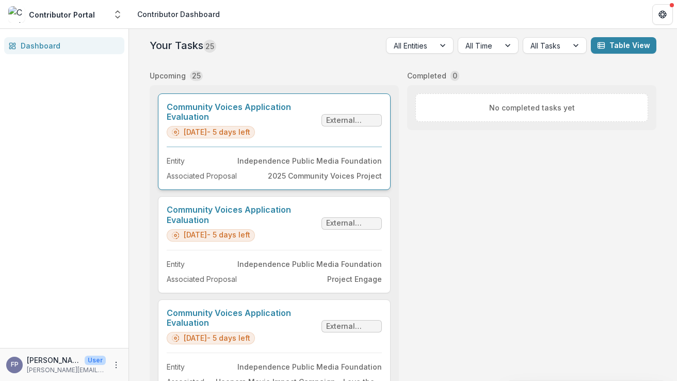
click at [299, 122] on link "Community Voices Application Evaluation" at bounding box center [242, 112] width 151 height 20
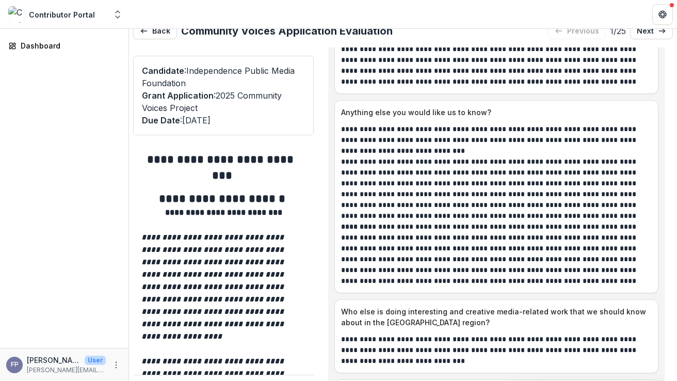
scroll to position [6166, 0]
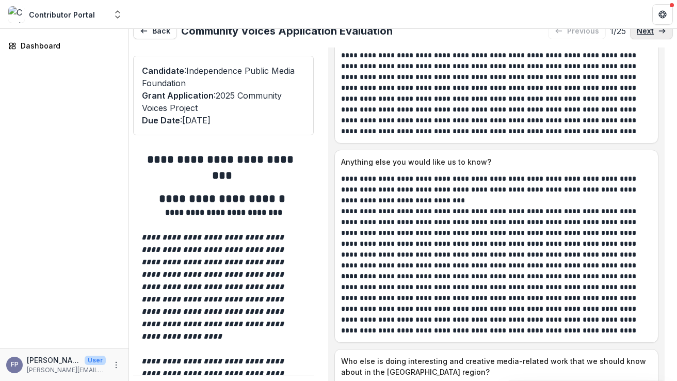
click at [655, 35] on link "next" at bounding box center [651, 31] width 43 height 17
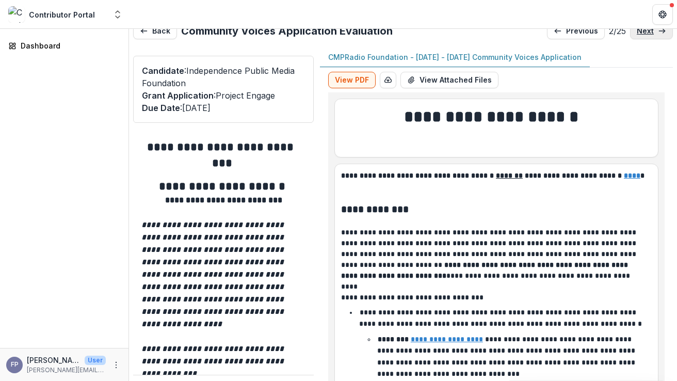
click at [655, 35] on link "next" at bounding box center [651, 31] width 43 height 17
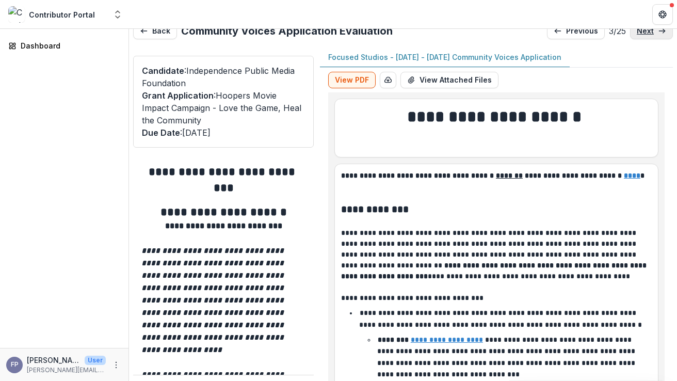
type input "*******"
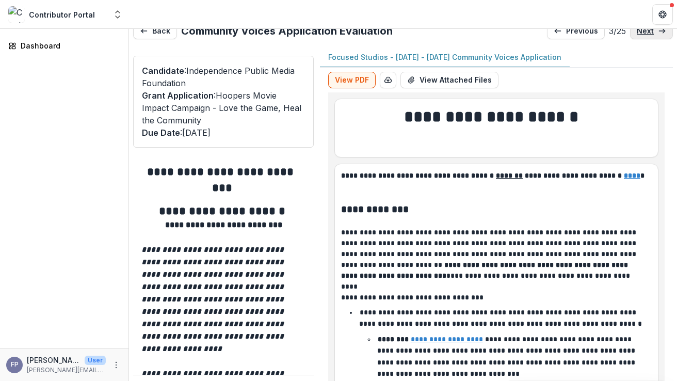
click at [647, 32] on p "next" at bounding box center [645, 31] width 17 height 9
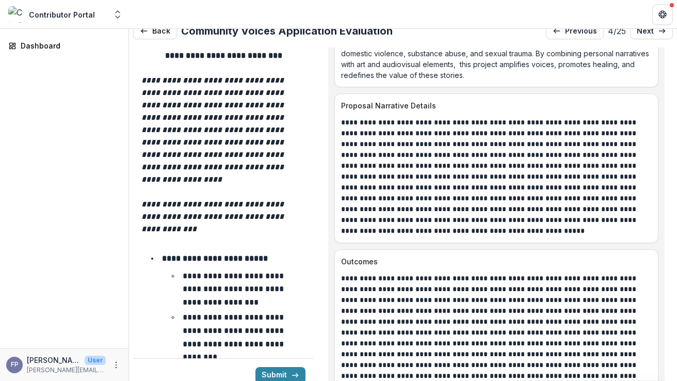
scroll to position [5146, 0]
